Goal: Task Accomplishment & Management: Manage account settings

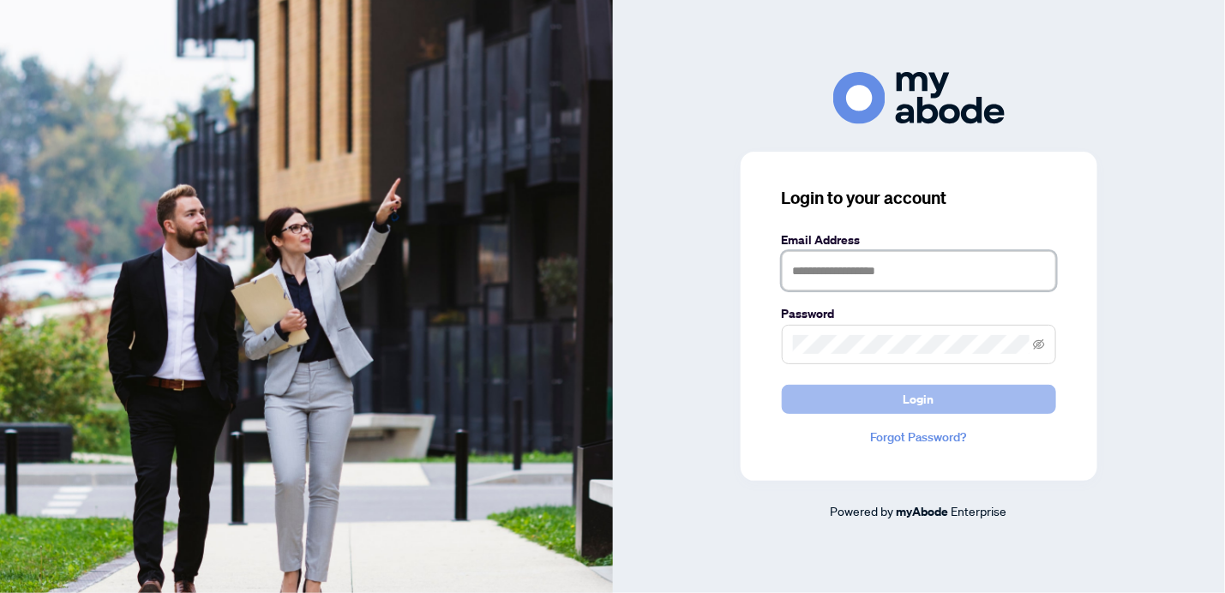
type input "**********"
click at [944, 400] on button "Login" at bounding box center [919, 399] width 274 height 29
